Goal: Navigation & Orientation: Go to known website

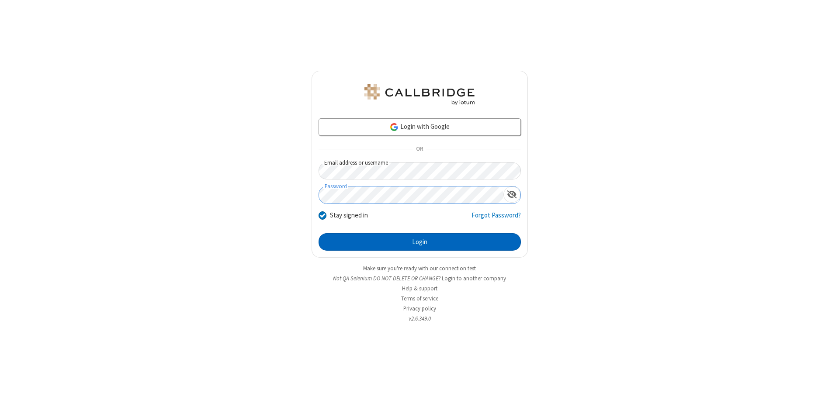
click at [419, 242] on button "Login" at bounding box center [419, 241] width 202 height 17
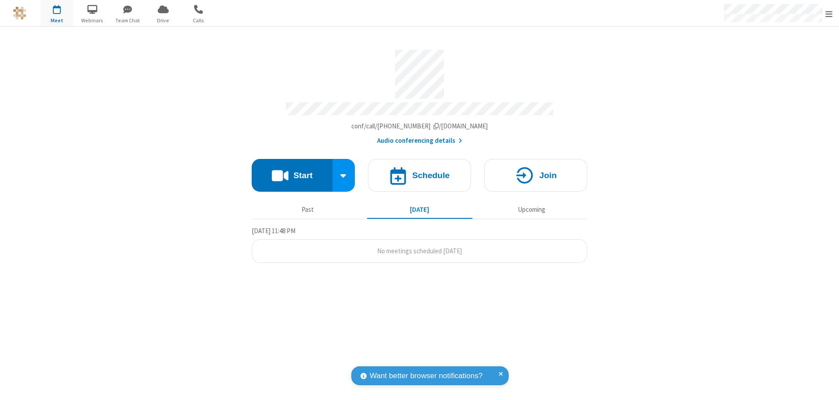
click at [828, 14] on span "Open menu" at bounding box center [828, 14] width 7 height 9
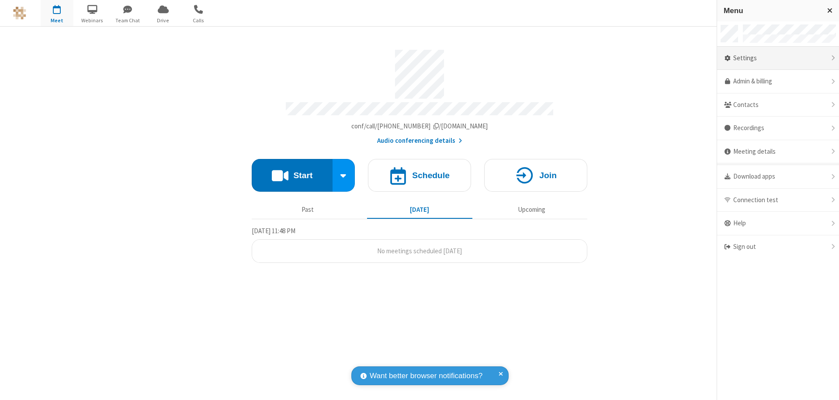
click at [777, 58] on div "Settings" at bounding box center [778, 59] width 122 height 24
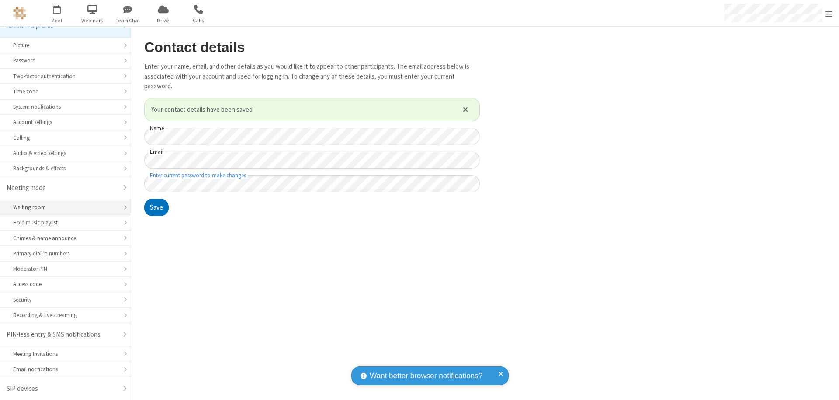
click at [62, 211] on div "Waiting room" at bounding box center [65, 207] width 104 height 8
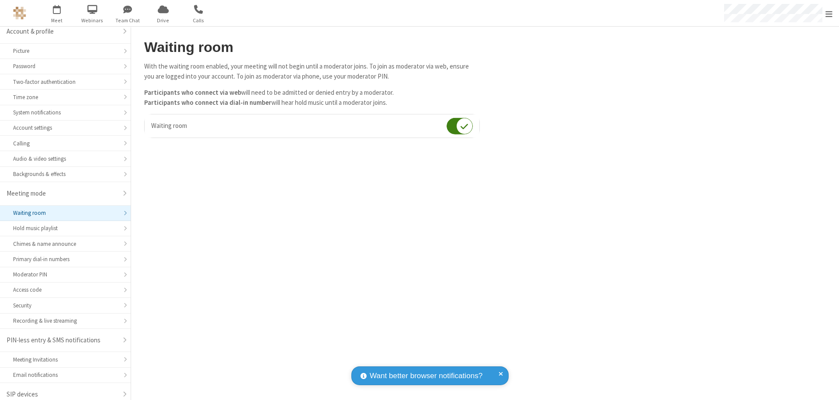
click at [459, 126] on input "checkbox" at bounding box center [459, 125] width 26 height 17
checkbox input "false"
click at [828, 13] on span "Open menu" at bounding box center [828, 14] width 7 height 9
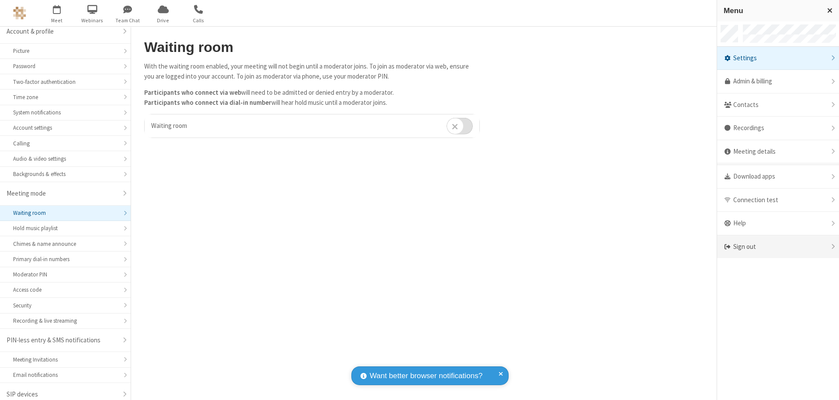
click at [777, 247] on div "Sign out" at bounding box center [778, 246] width 122 height 23
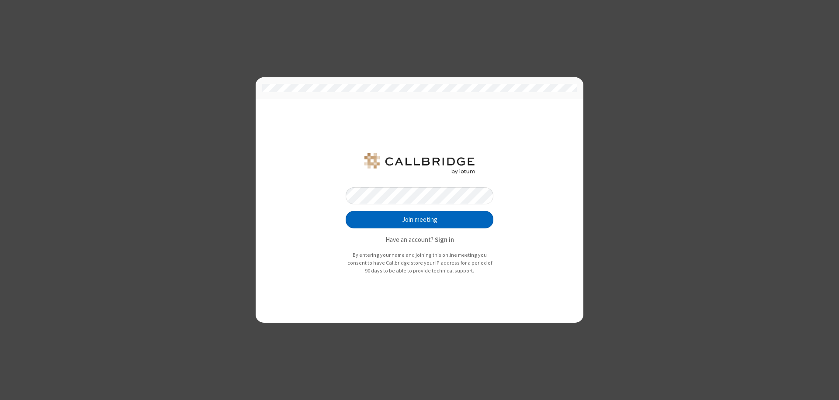
click at [419, 220] on button "Join meeting" at bounding box center [419, 219] width 148 height 17
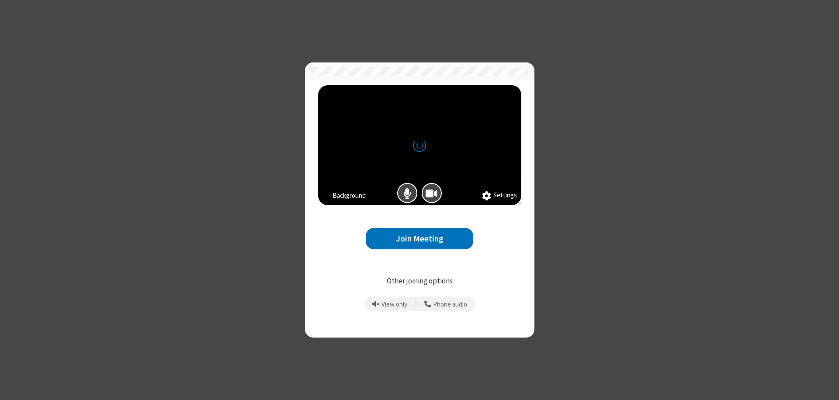
click at [419, 238] on button "Join Meeting" at bounding box center [419, 238] width 107 height 21
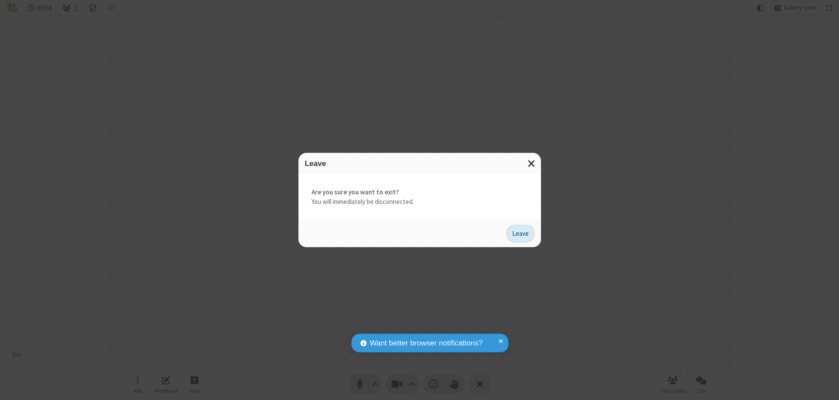
click at [520, 233] on button "Leave" at bounding box center [520, 233] width 28 height 17
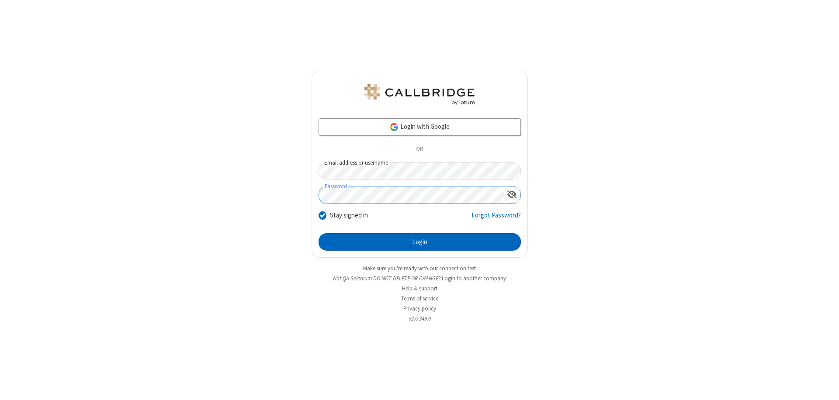
click at [419, 242] on button "Login" at bounding box center [419, 241] width 202 height 17
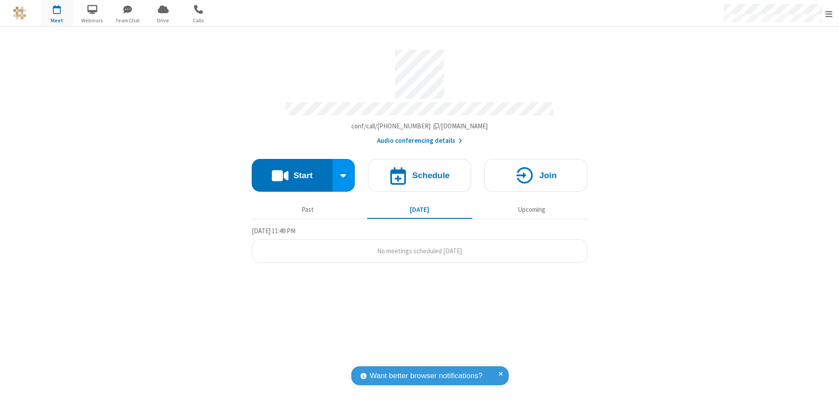
click at [828, 14] on span "Open menu" at bounding box center [828, 14] width 7 height 9
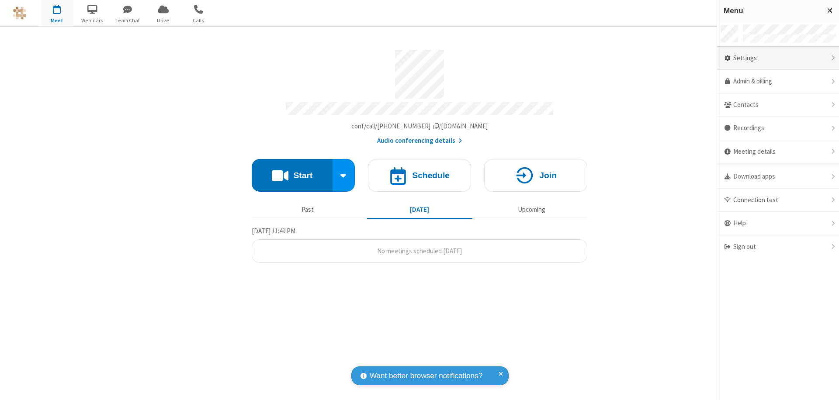
click at [777, 58] on div "Settings" at bounding box center [778, 59] width 122 height 24
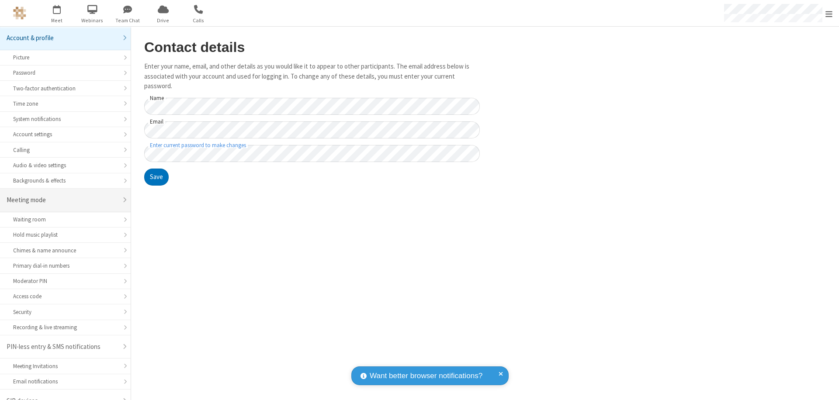
click at [62, 195] on div "Meeting mode" at bounding box center [62, 200] width 111 height 10
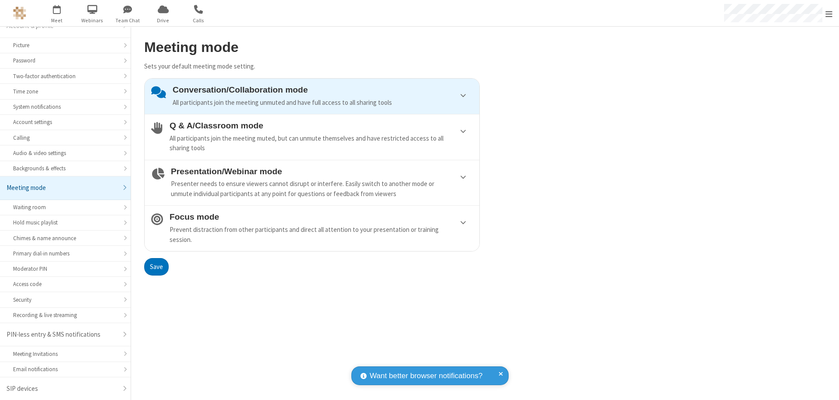
click at [312, 96] on div "Conversation/Collaboration mode All participants join the meeting unmuted and h…" at bounding box center [323, 96] width 300 height 22
click at [156, 266] on button "Save" at bounding box center [156, 266] width 24 height 17
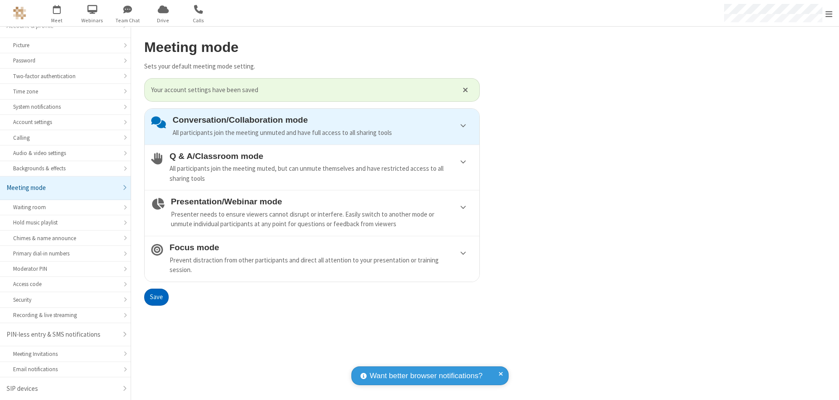
click at [828, 13] on span "Open menu" at bounding box center [828, 14] width 7 height 9
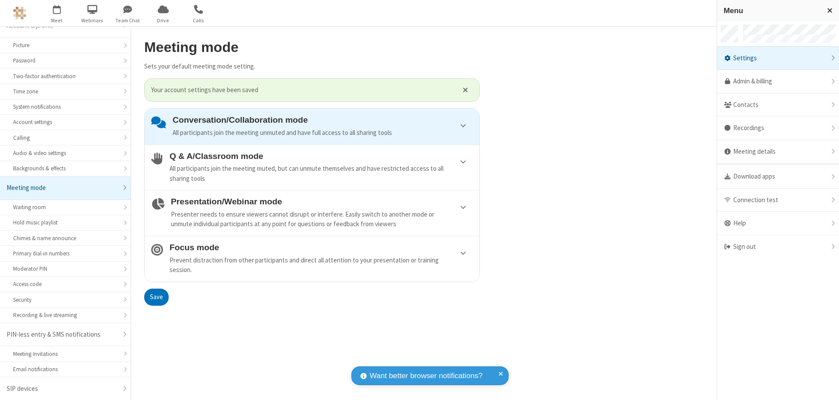
click at [777, 247] on div "Sign out" at bounding box center [778, 246] width 122 height 23
